Goal: Task Accomplishment & Management: Manage account settings

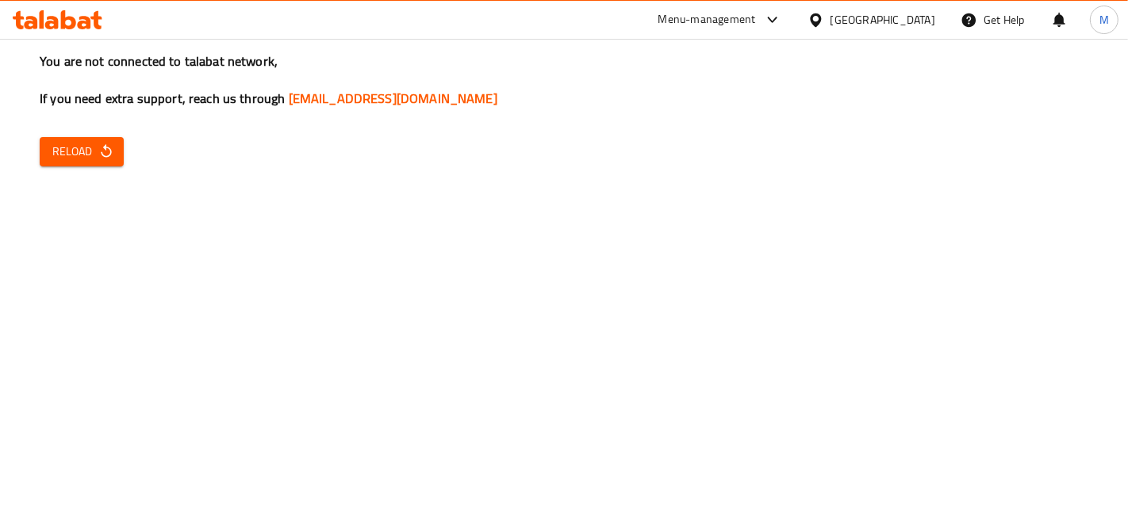
click at [96, 142] on span "Reload" at bounding box center [81, 152] width 59 height 20
drag, startPoint x: 102, startPoint y: 124, endPoint x: 102, endPoint y: 146, distance: 22.2
click at [102, 129] on div "You are not connected to talabat network, If you need extra support, reach us t…" at bounding box center [564, 257] width 1128 height 515
click at [102, 157] on icon "button" at bounding box center [106, 152] width 16 height 16
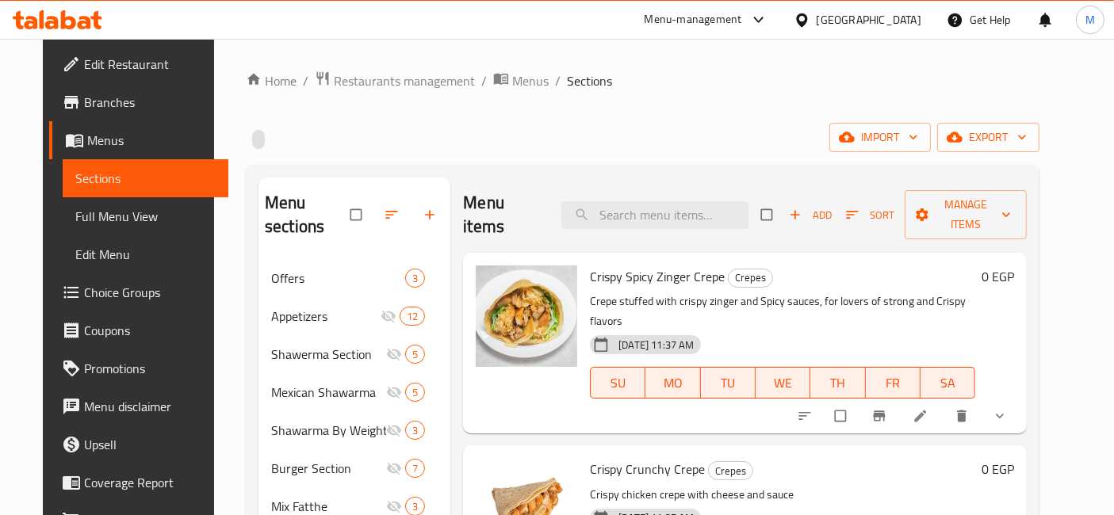
click at [50, 21] on icon at bounding box center [51, 22] width 13 height 13
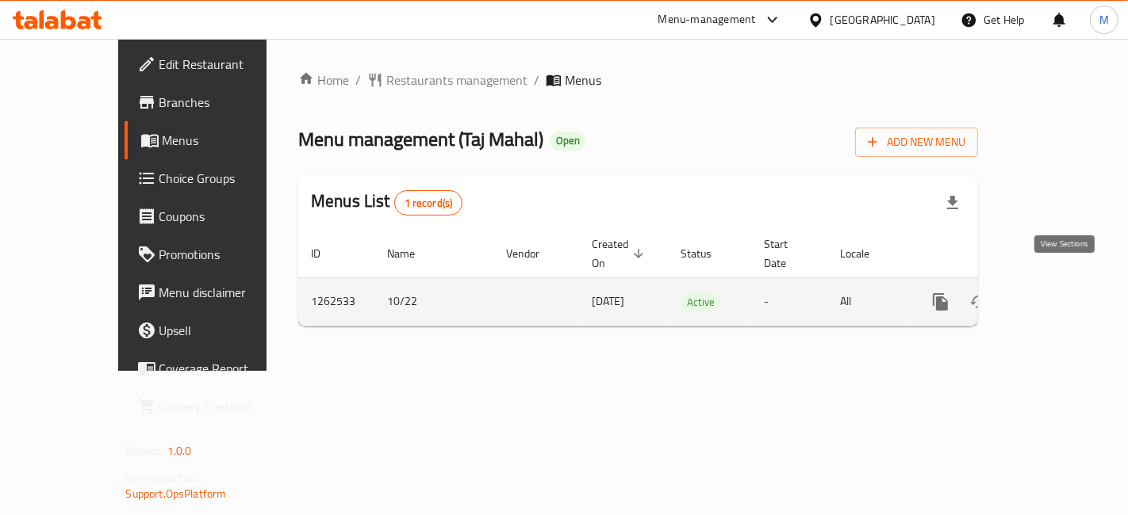
click at [1064, 293] on icon "enhanced table" at bounding box center [1054, 302] width 19 height 19
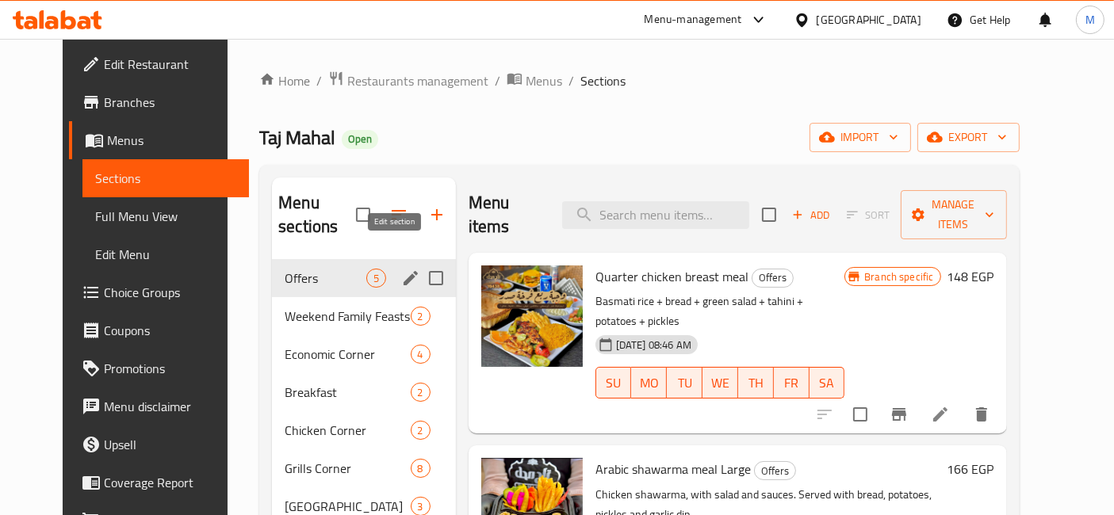
click at [404, 271] on icon "edit" at bounding box center [411, 278] width 14 height 14
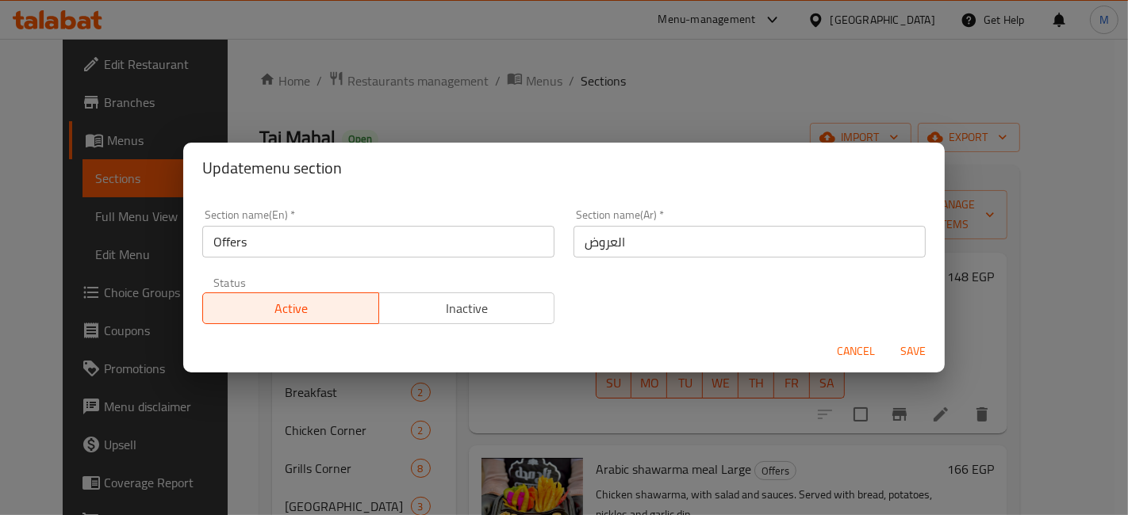
drag, startPoint x: 457, startPoint y: 289, endPoint x: 466, endPoint y: 319, distance: 31.6
click at [460, 295] on div "Active Inactive" at bounding box center [378, 301] width 352 height 48
click at [466, 319] on span "Inactive" at bounding box center [466, 308] width 163 height 23
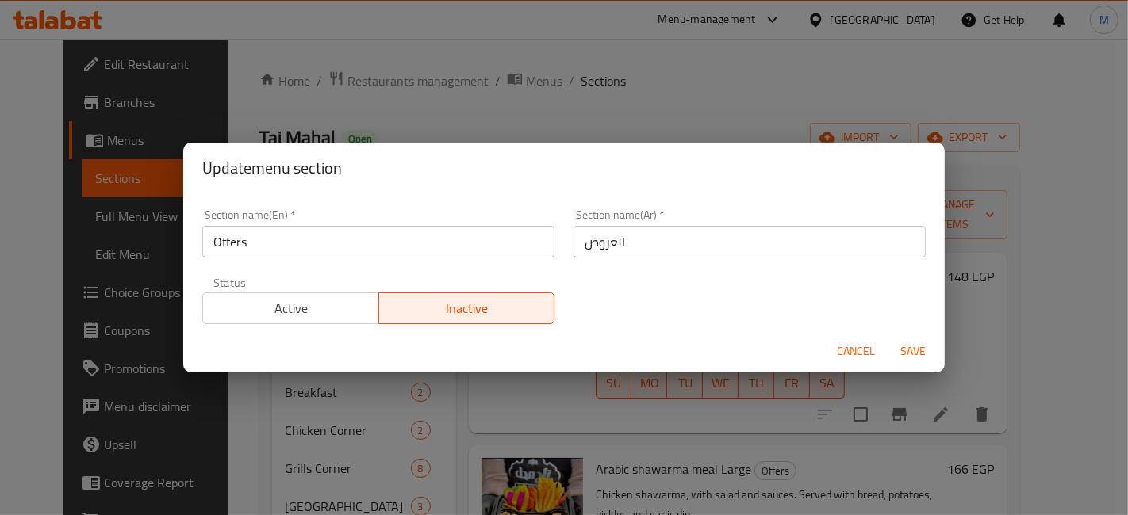
click at [911, 343] on span "Save" at bounding box center [913, 352] width 38 height 20
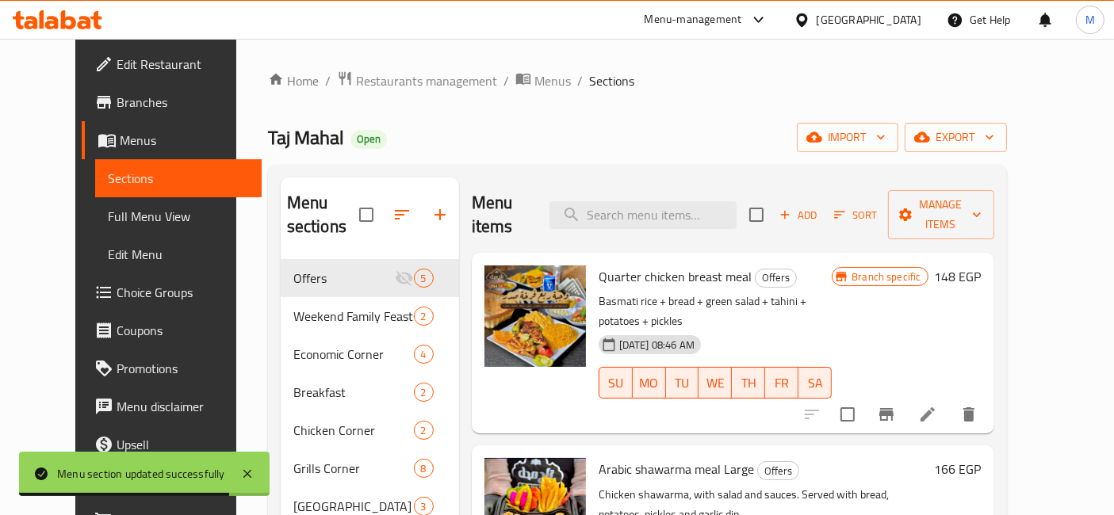
click at [83, 10] on icon at bounding box center [58, 19] width 90 height 19
